Goal: Find specific page/section: Find specific page/section

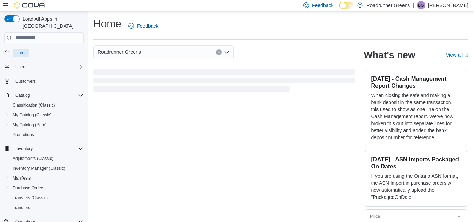
click at [26, 50] on span "Home" at bounding box center [20, 53] width 11 height 6
click at [21, 50] on span "Home" at bounding box center [20, 53] width 11 height 6
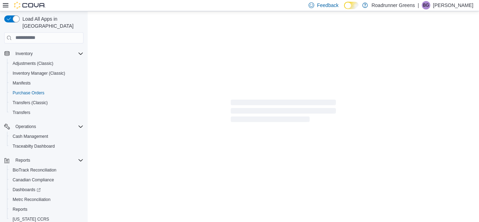
scroll to position [110, 0]
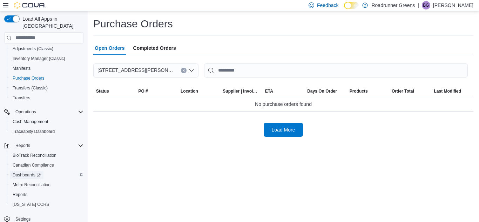
click at [23, 172] on span "Dashboards" at bounding box center [27, 175] width 28 height 6
